Goal: Task Accomplishment & Management: Manage account settings

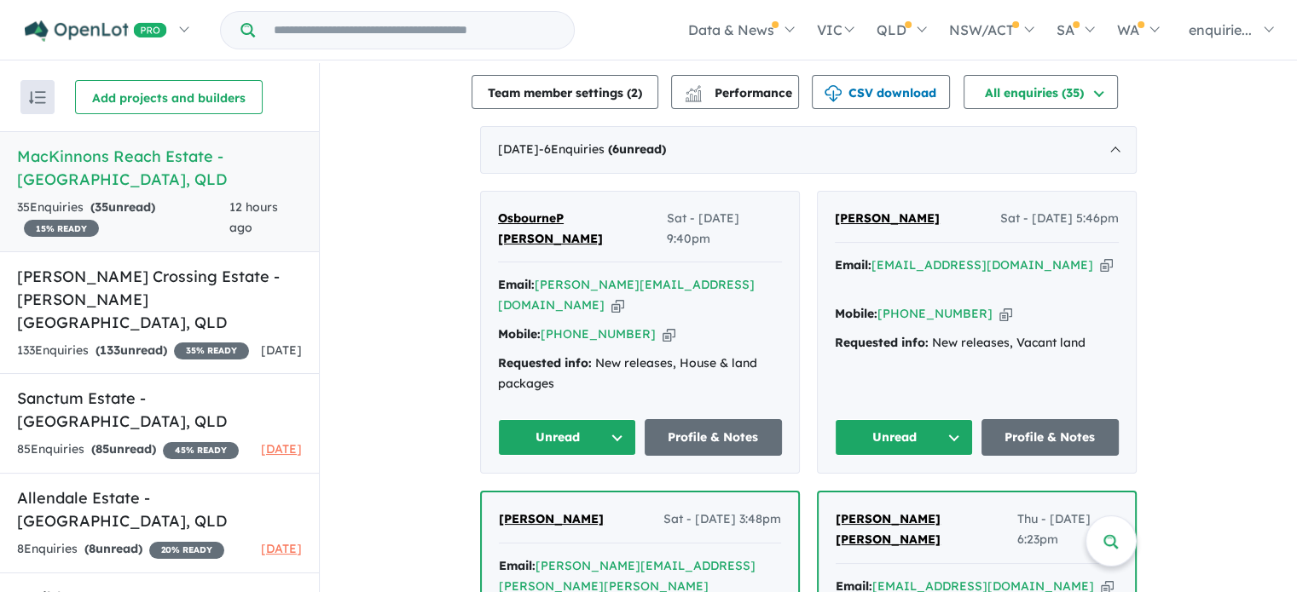
scroll to position [426, 0]
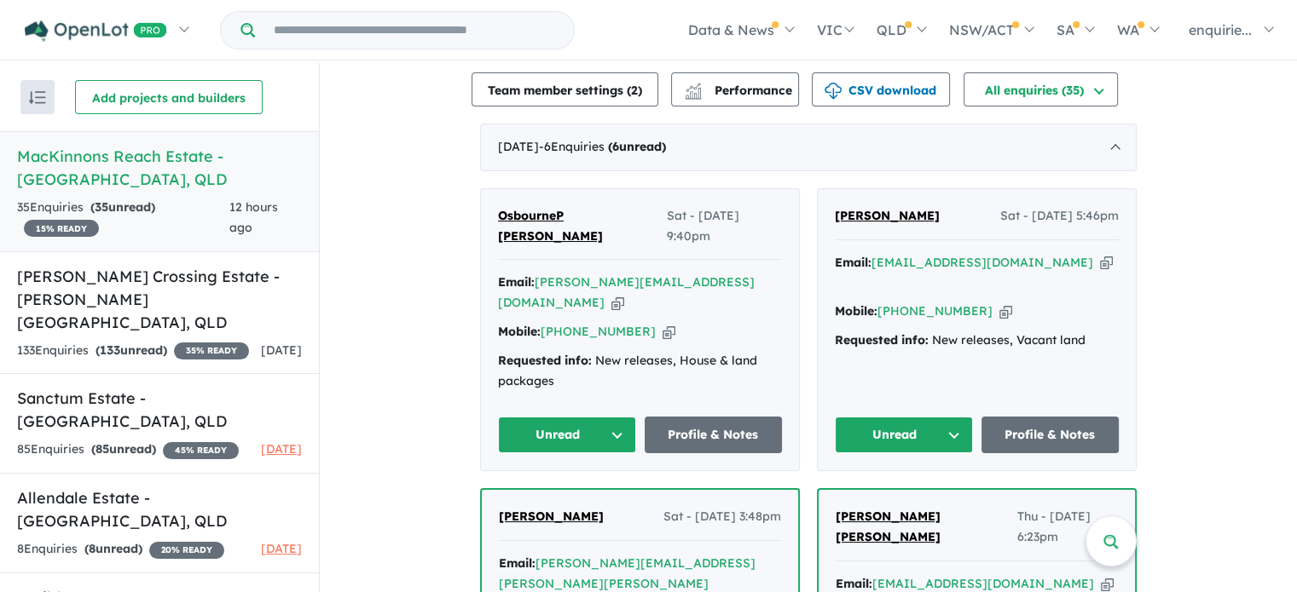
click at [999, 303] on icon "button" at bounding box center [1005, 312] width 13 height 18
click at [662, 323] on icon "button" at bounding box center [668, 332] width 13 height 18
click at [999, 303] on icon "button" at bounding box center [1005, 312] width 13 height 18
click at [1100, 254] on icon "button" at bounding box center [1106, 263] width 13 height 18
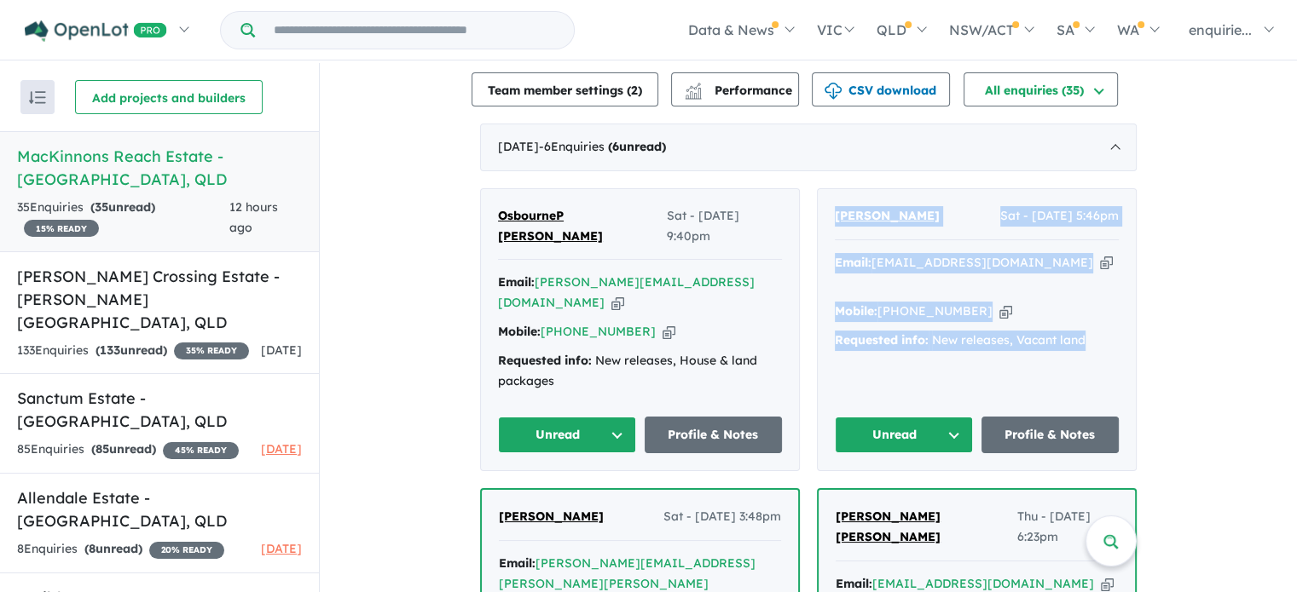
drag, startPoint x: 934, startPoint y: 248, endPoint x: 829, endPoint y: 188, distance: 121.8
click at [829, 189] on div "Lucy Lisoff Sat - 13/09/2025, 5:46pm Email: lisoffl@aol.com Copied! Mobile: +61…" at bounding box center [977, 330] width 318 height 282
copy div "Lucy Lisoff Sat - 13/09/2025, 5:46pm Email: lisoffl@aol.com Copied! Mobile: +61…"
